Goal: Task Accomplishment & Management: Manage account settings

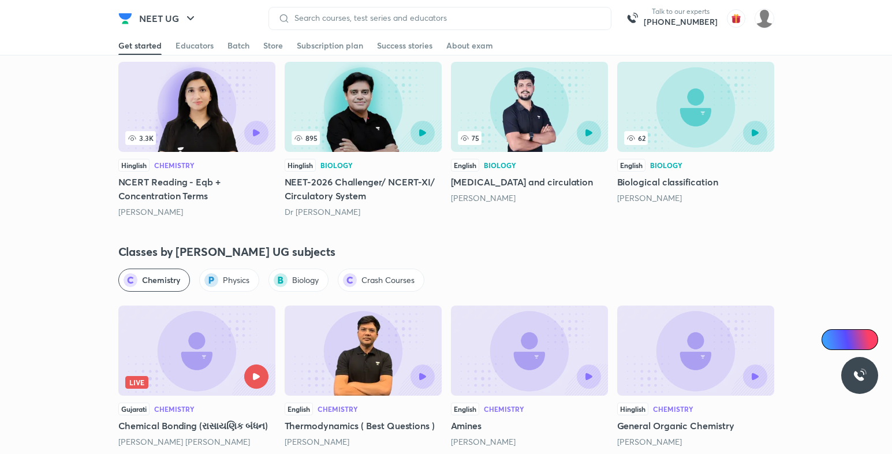
scroll to position [1790, 0]
click at [766, 24] on img at bounding box center [765, 19] width 20 height 20
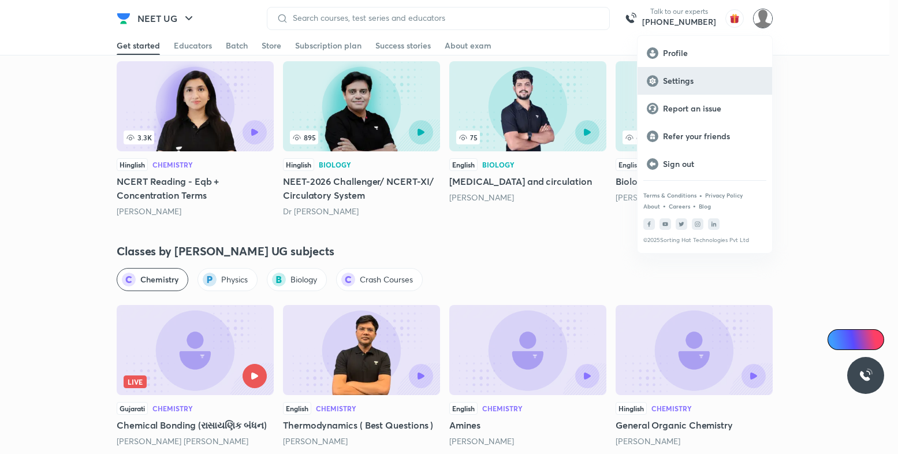
click at [696, 79] on p "Settings" at bounding box center [713, 81] width 100 height 10
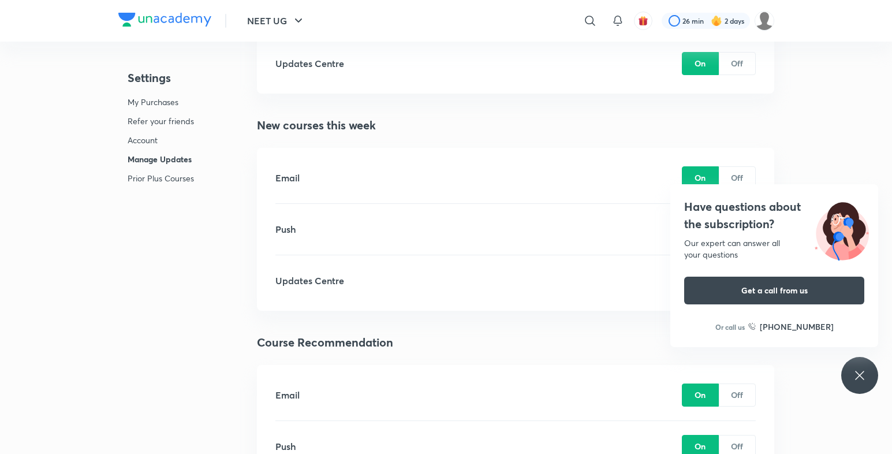
scroll to position [2119, 0]
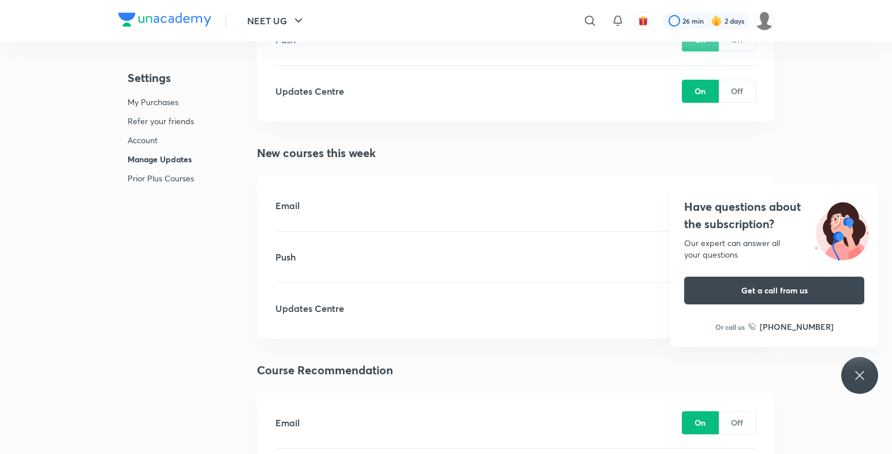
click at [861, 375] on icon at bounding box center [859, 375] width 9 height 9
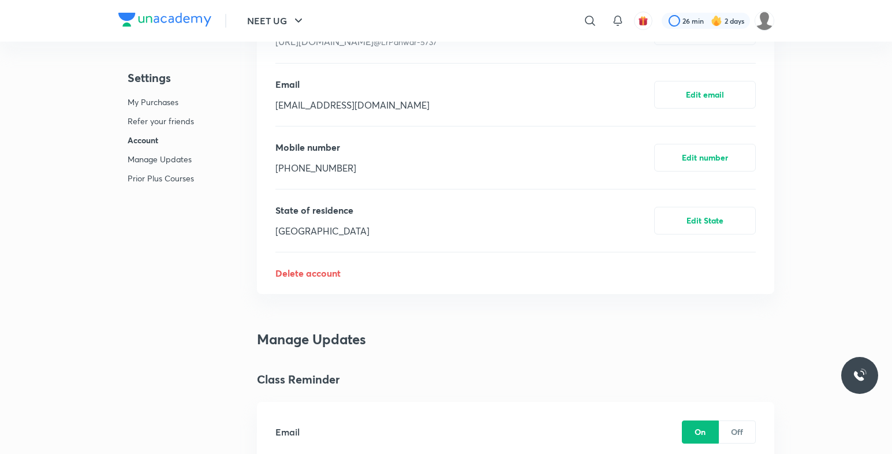
scroll to position [654, 0]
click at [157, 120] on p "Refer your friends" at bounding box center [161, 121] width 66 height 12
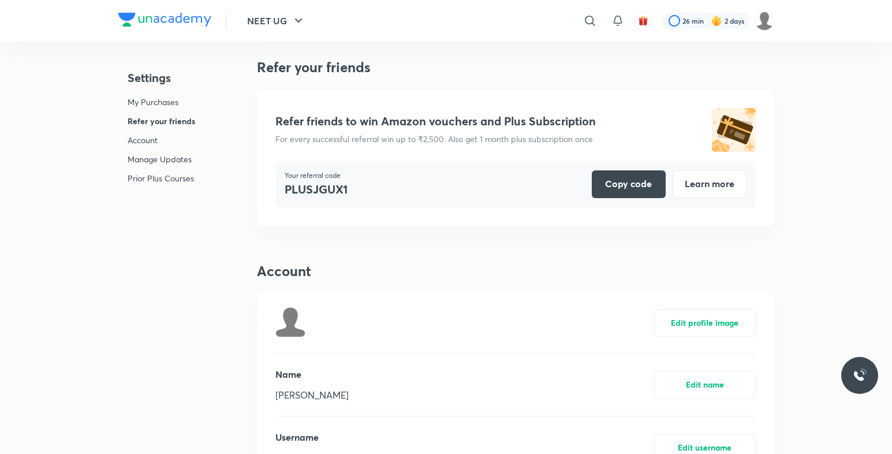
scroll to position [236, 0]
click at [157, 139] on p "Account" at bounding box center [162, 140] width 68 height 12
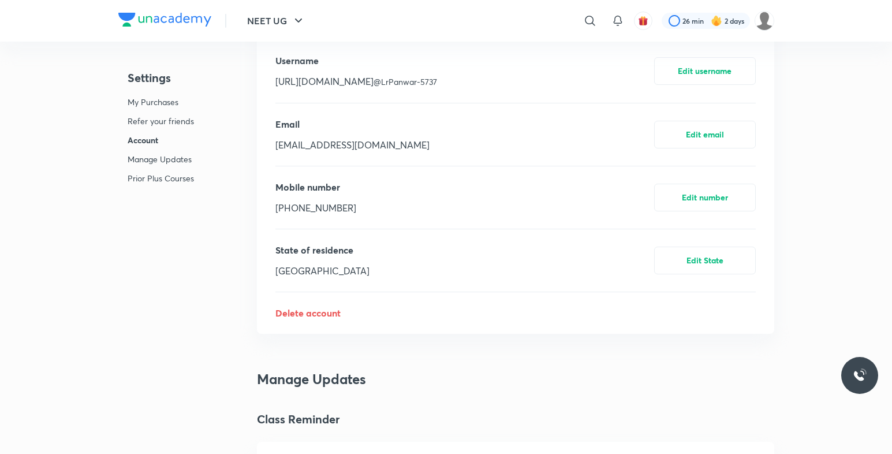
scroll to position [617, 0]
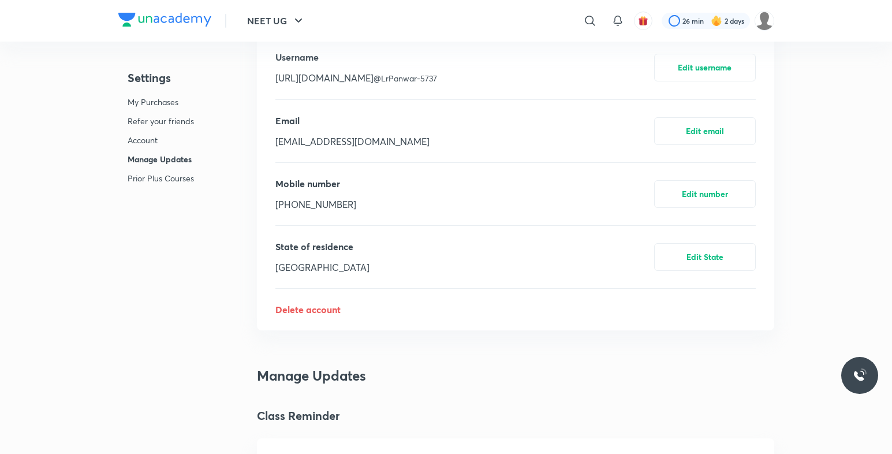
scroll to position [1790, 0]
